Goal: Navigation & Orientation: Go to known website

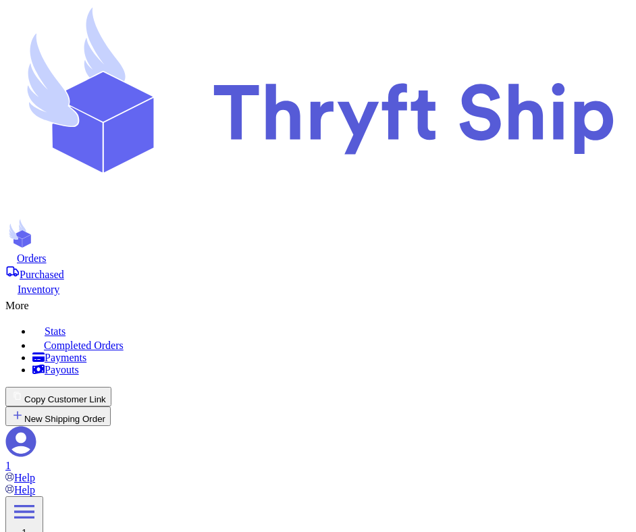
scroll to position [1019, 0]
